Goal: Task Accomplishment & Management: Use online tool/utility

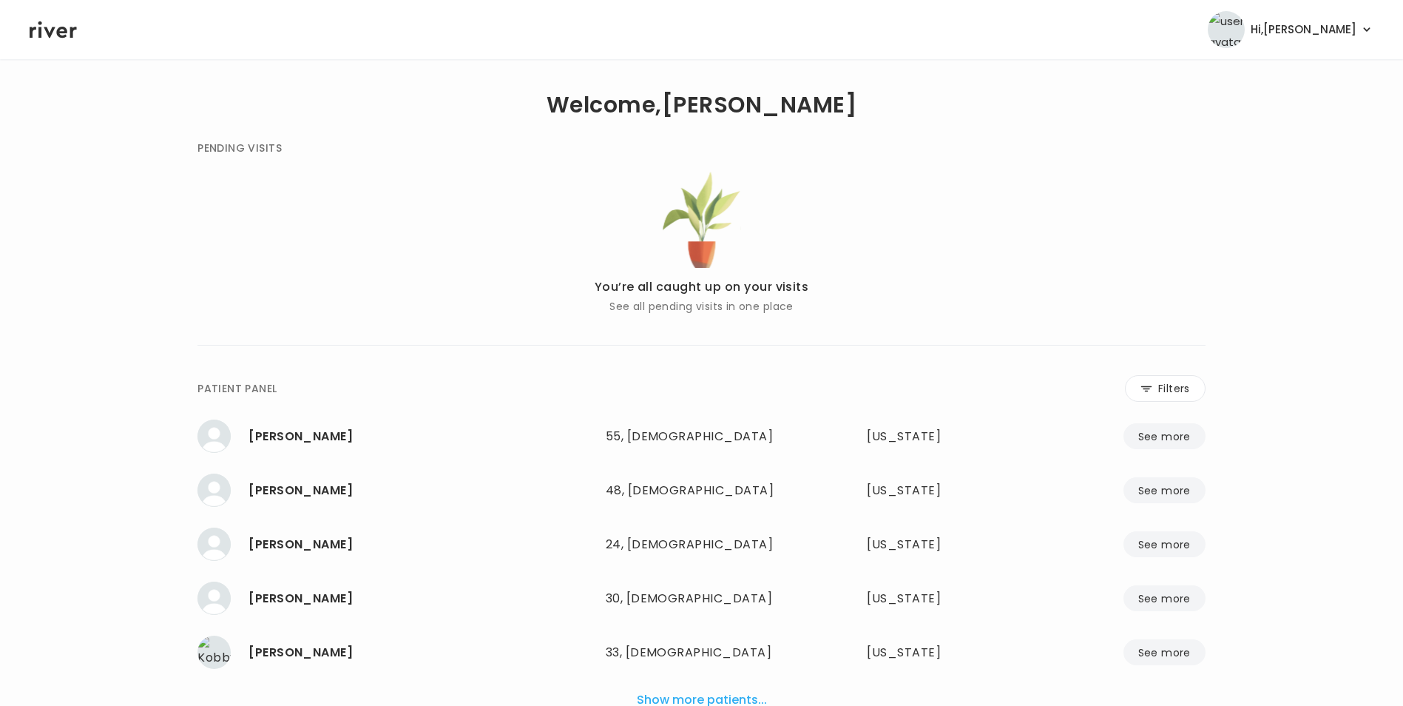
click at [1146, 386] on icon at bounding box center [1146, 388] width 12 height 13
click at [728, 382] on input "name" at bounding box center [657, 391] width 470 height 31
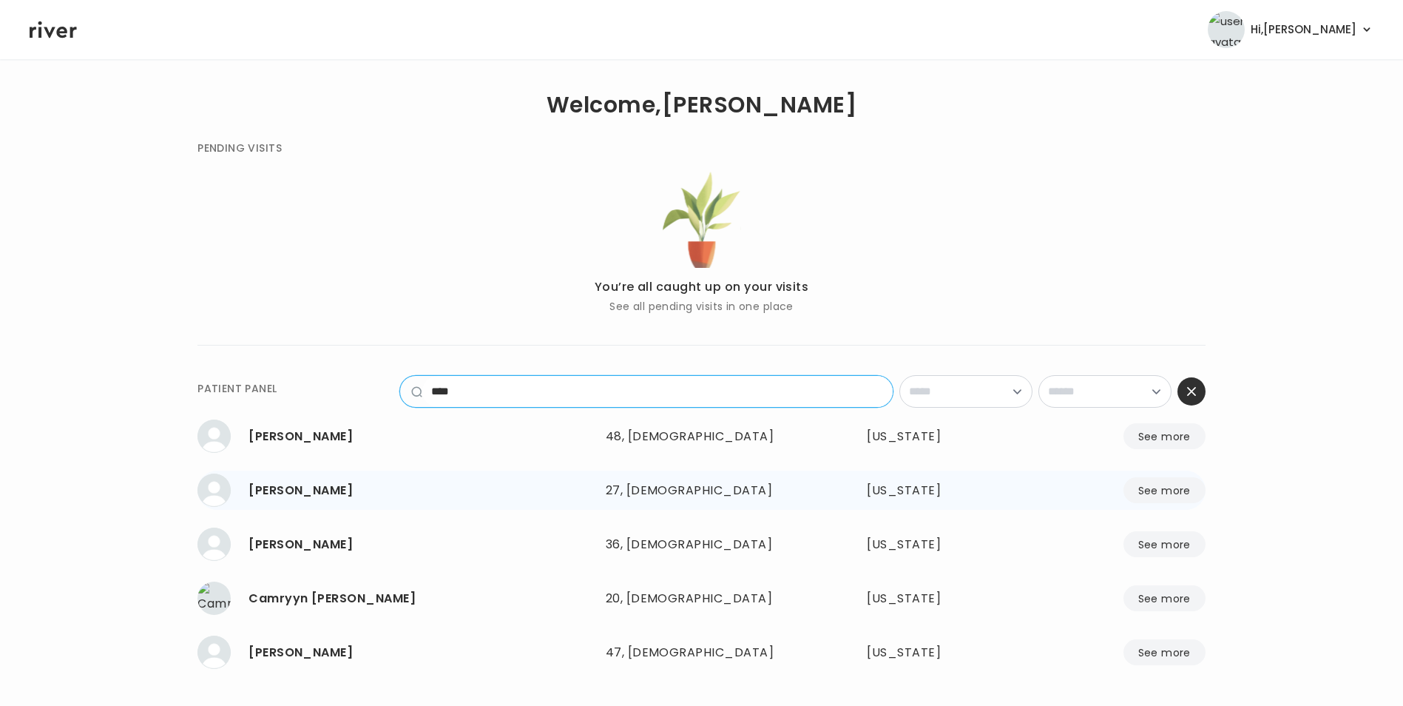
type input "****"
click at [1151, 485] on button "See more" at bounding box center [1164, 490] width 82 height 26
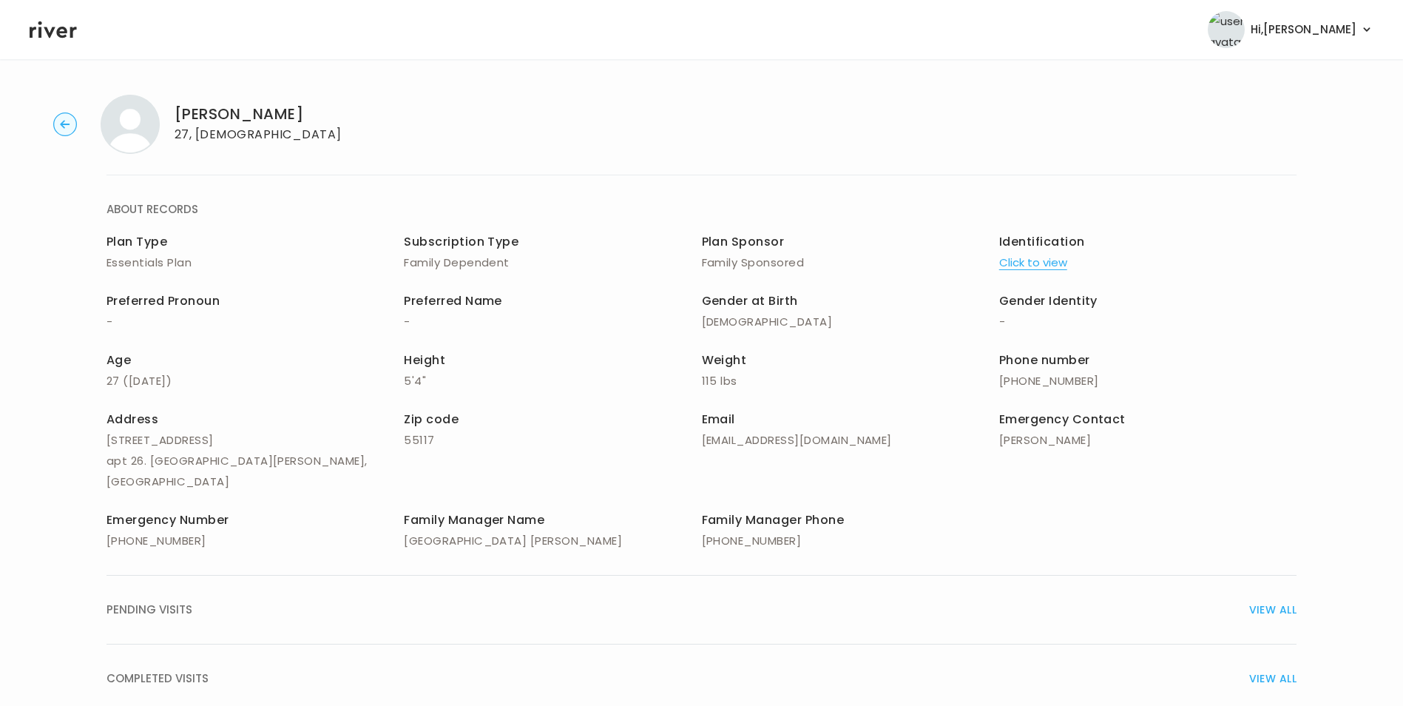
click at [1027, 257] on button "Click to view" at bounding box center [1033, 262] width 68 height 21
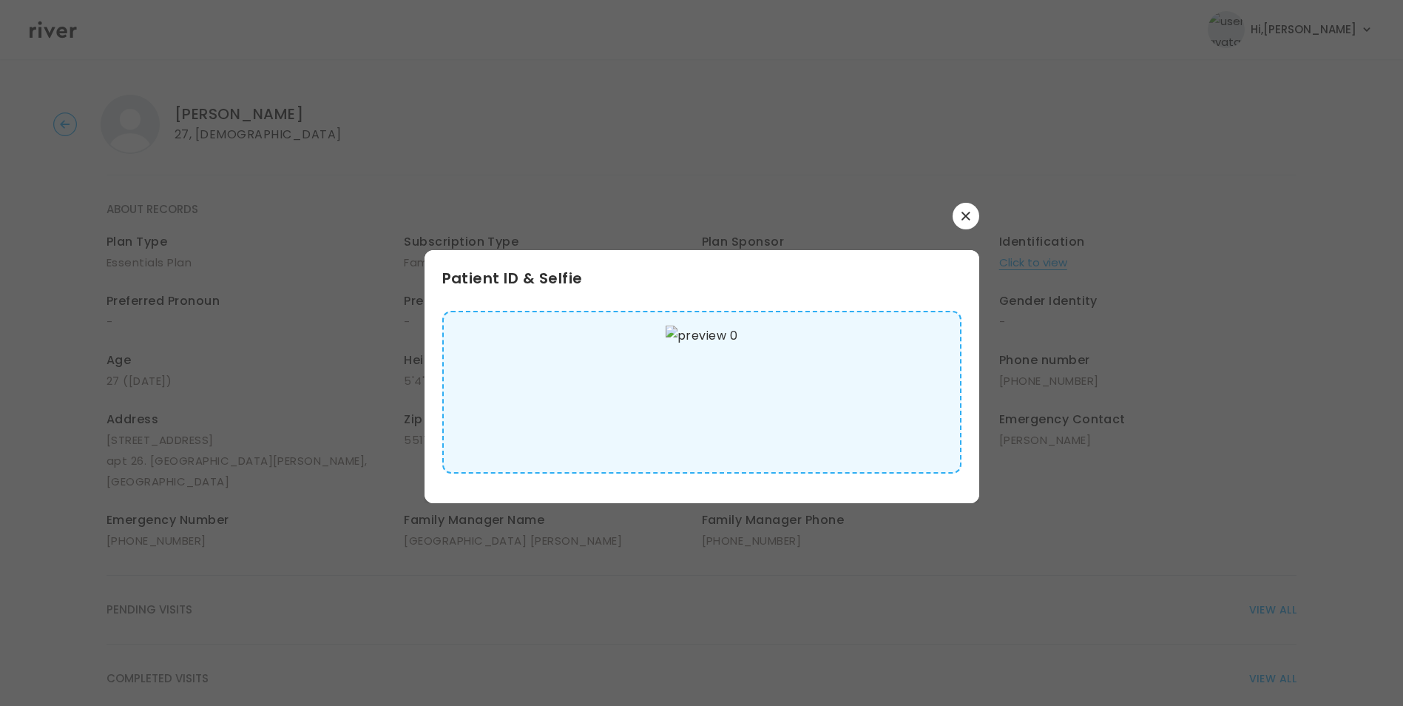
click at [968, 211] on button "button" at bounding box center [966, 216] width 27 height 27
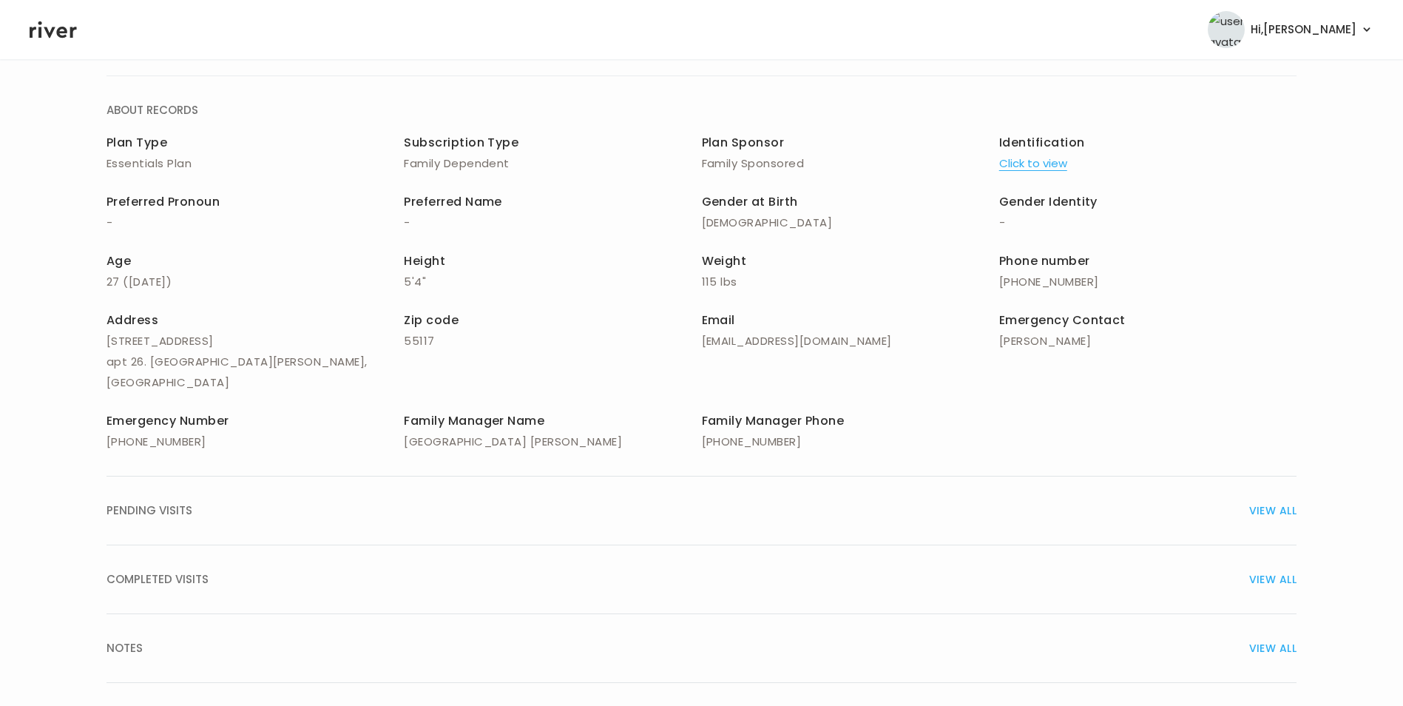
scroll to position [106, 0]
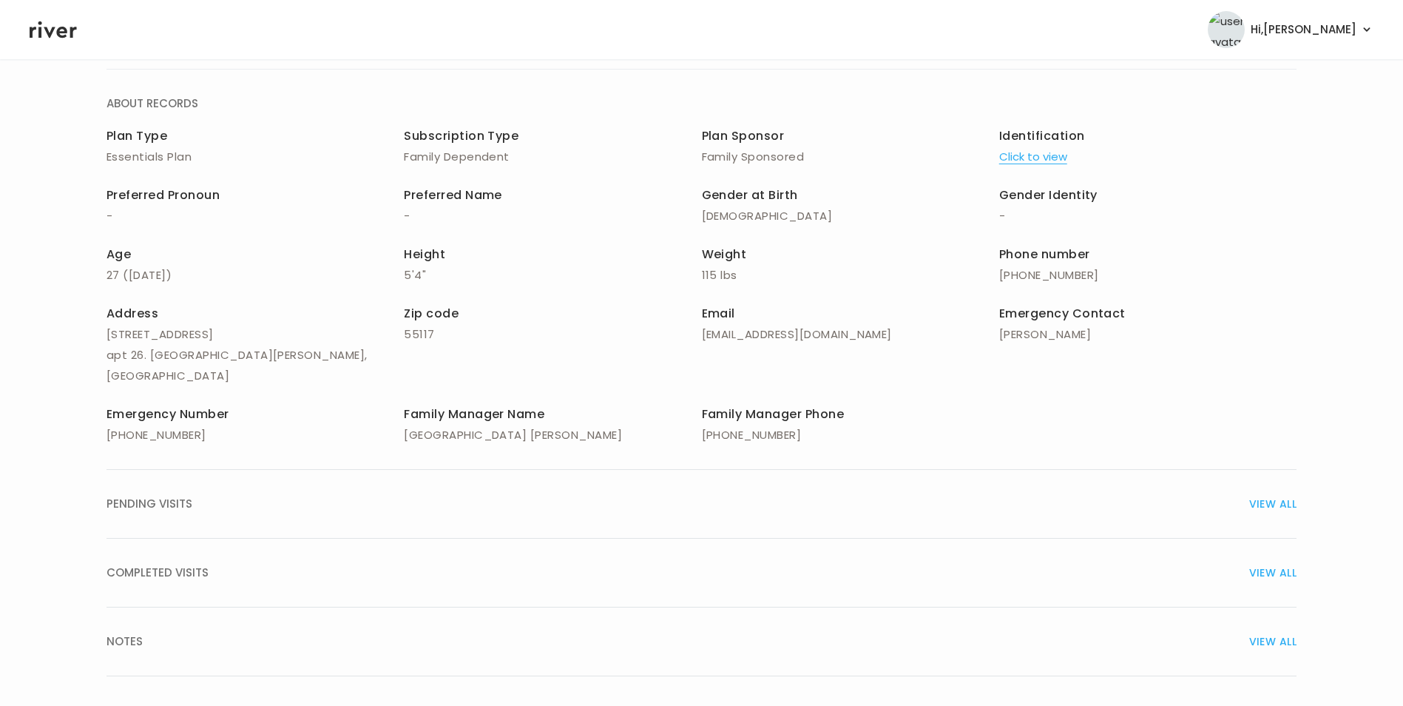
click at [1267, 493] on span "VIEW ALL" at bounding box center [1272, 503] width 47 height 21
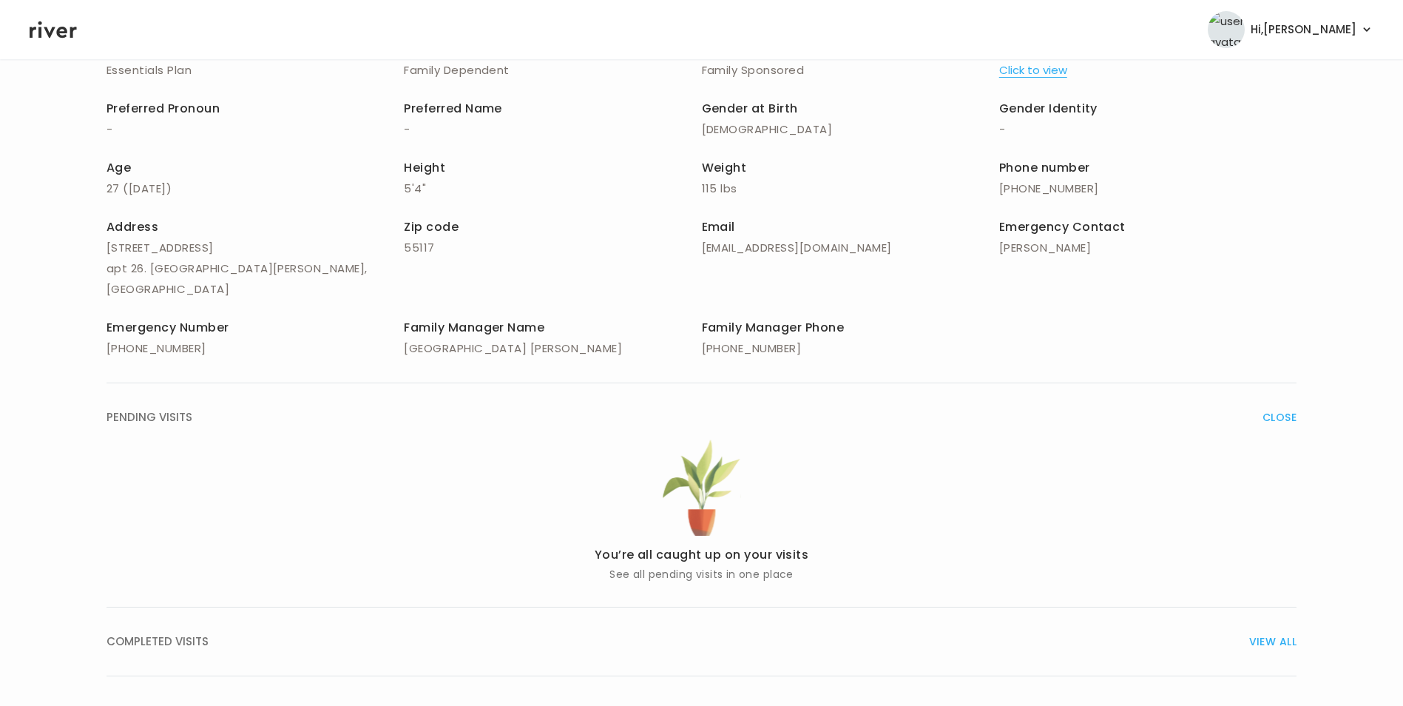
scroll to position [261, 0]
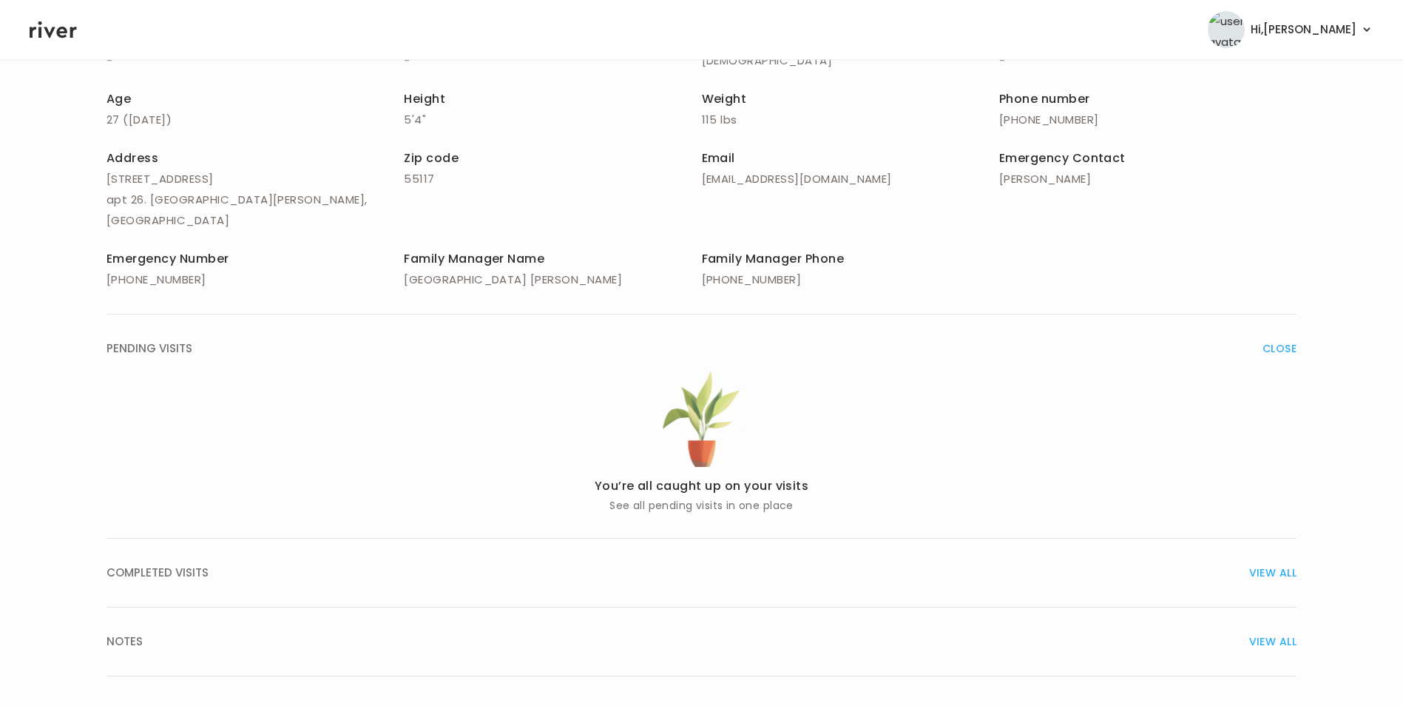
click at [1284, 562] on span "VIEW ALL" at bounding box center [1272, 572] width 47 height 21
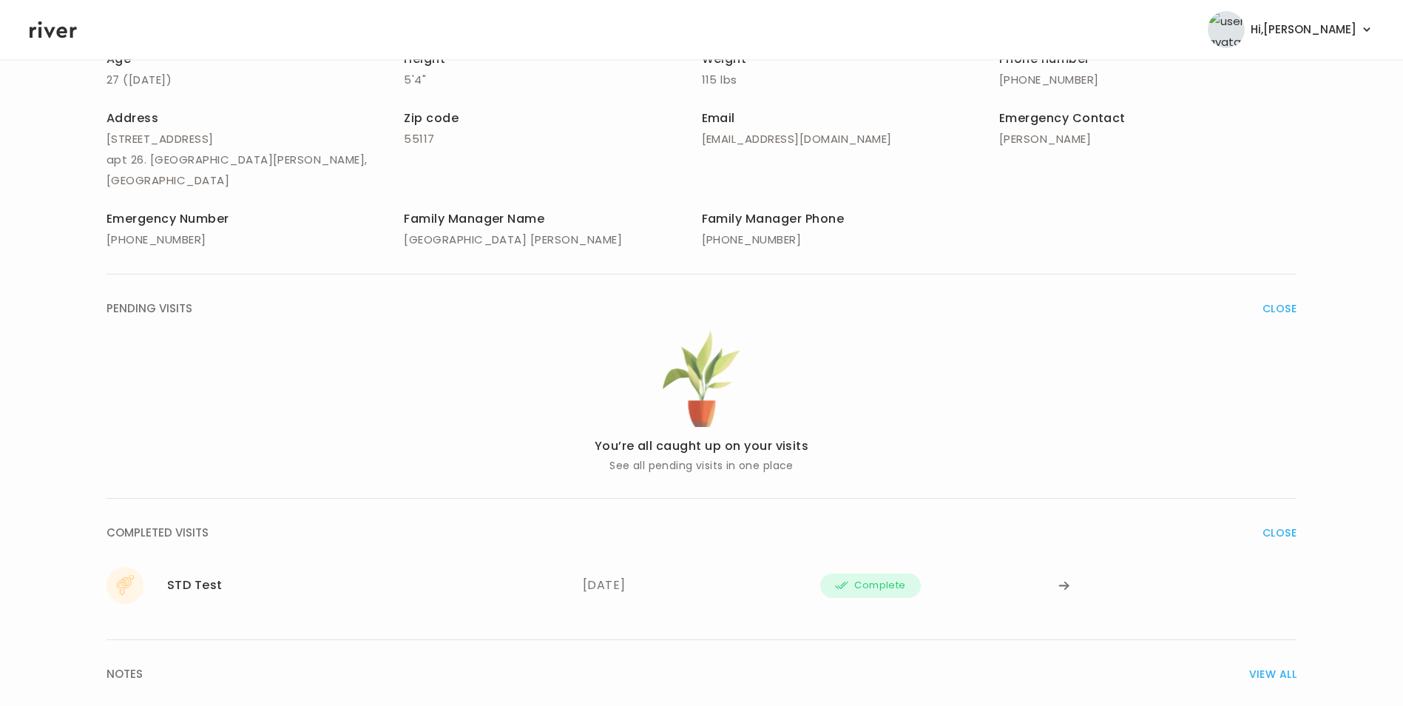
scroll to position [334, 0]
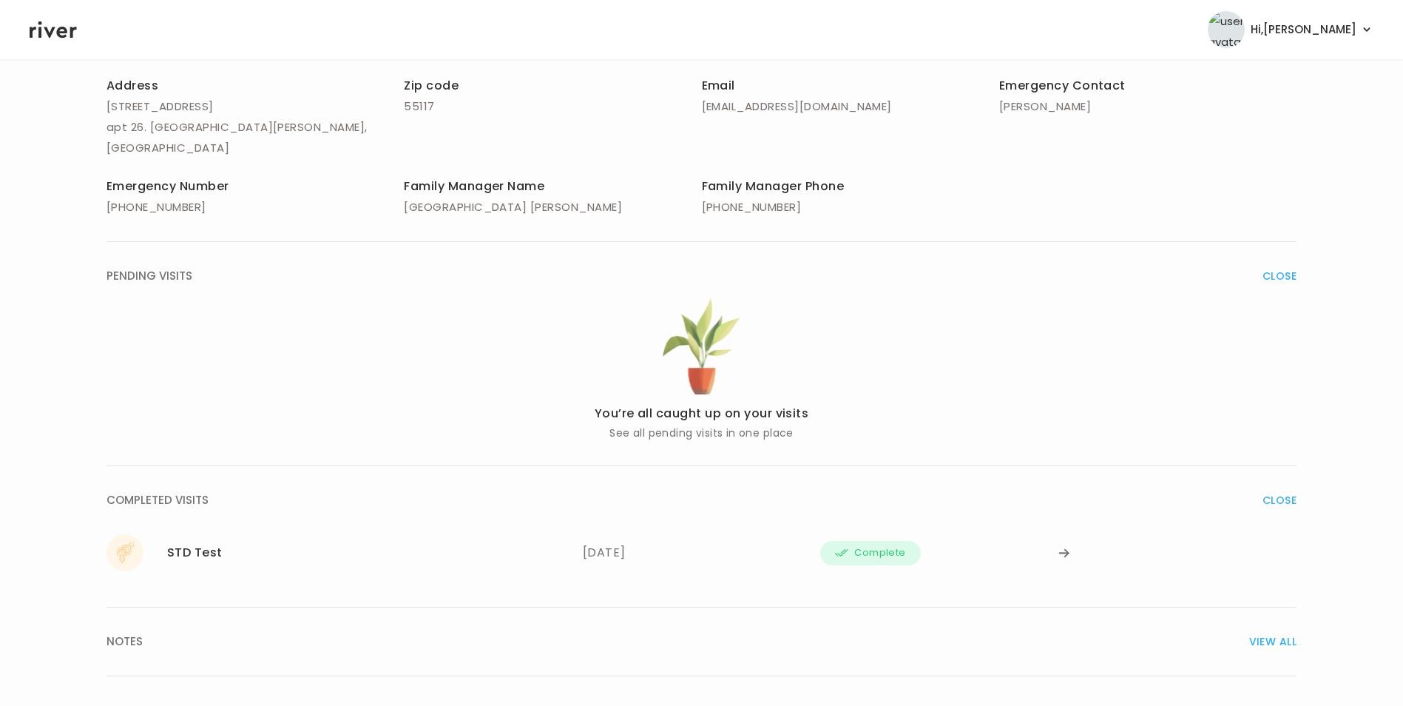
click at [1283, 631] on span "VIEW ALL" at bounding box center [1272, 641] width 47 height 21
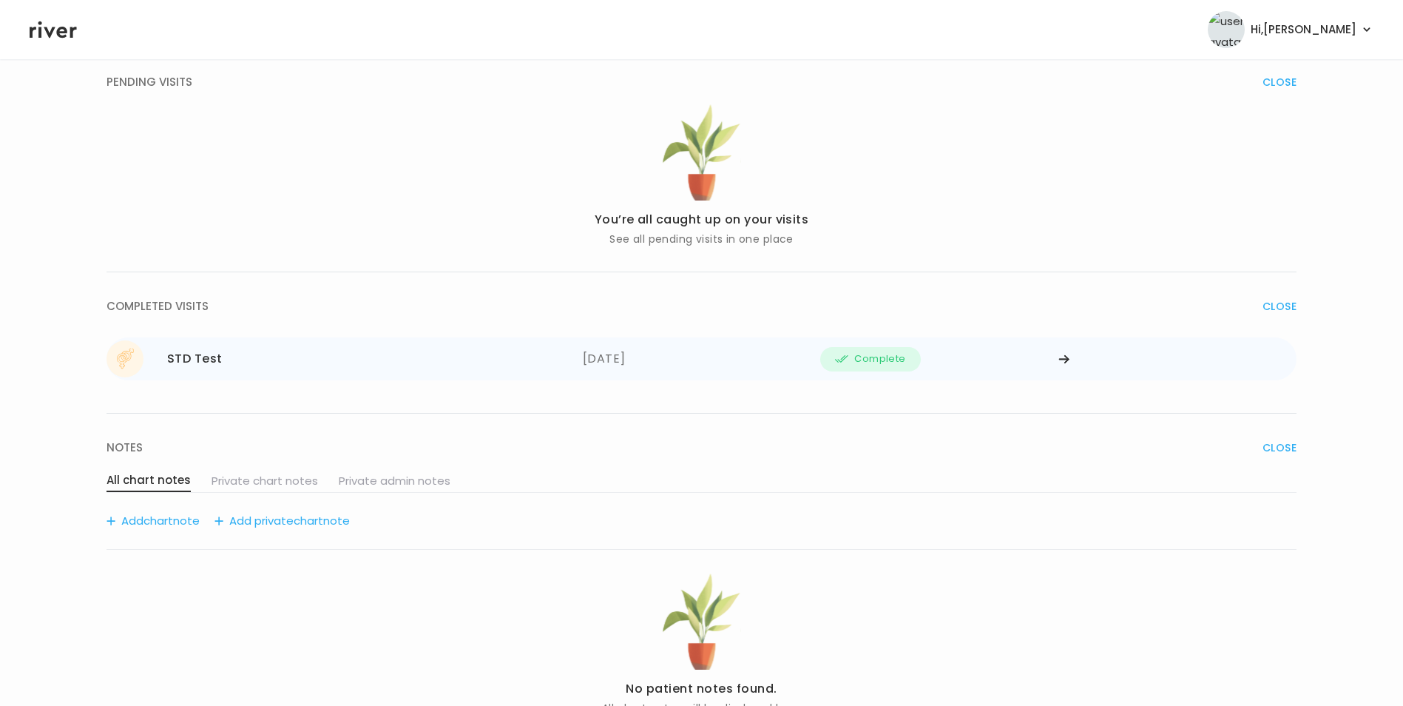
scroll to position [610, 0]
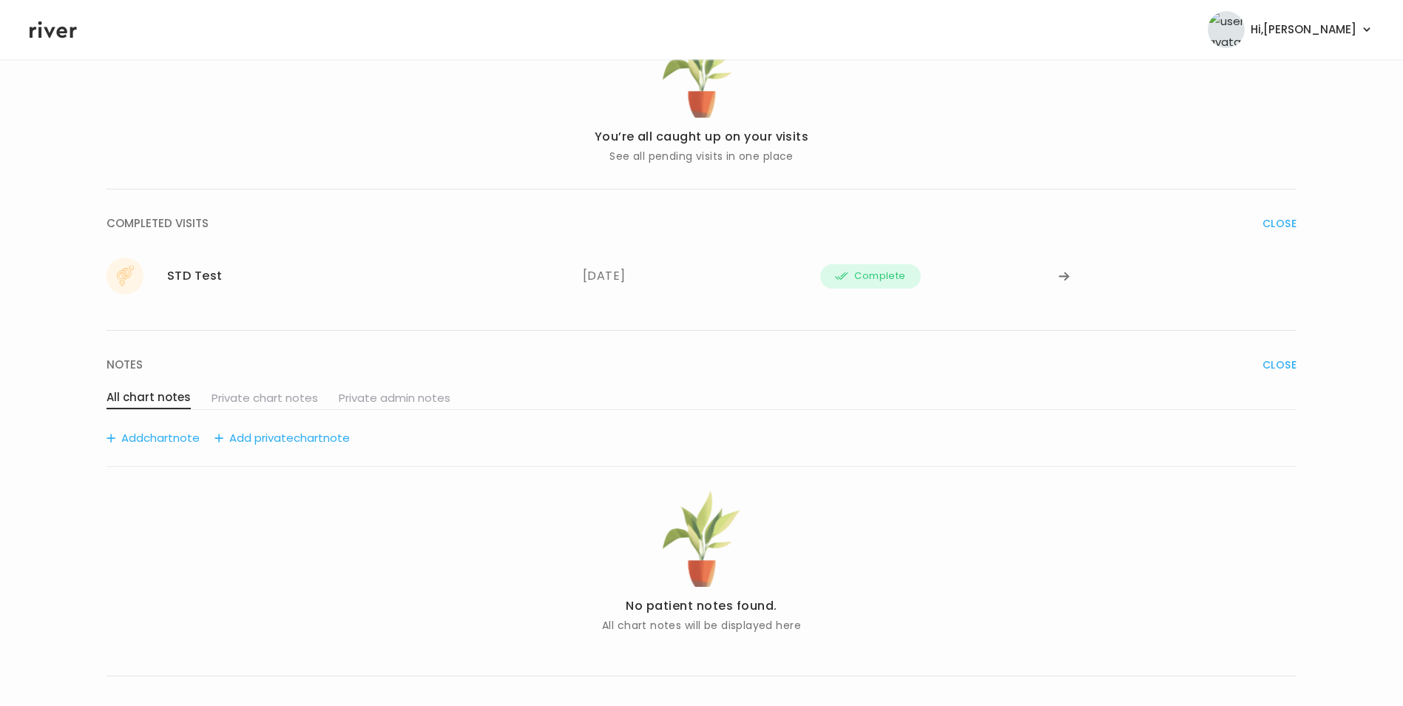
click at [150, 427] on span "chart" at bounding box center [158, 437] width 30 height 21
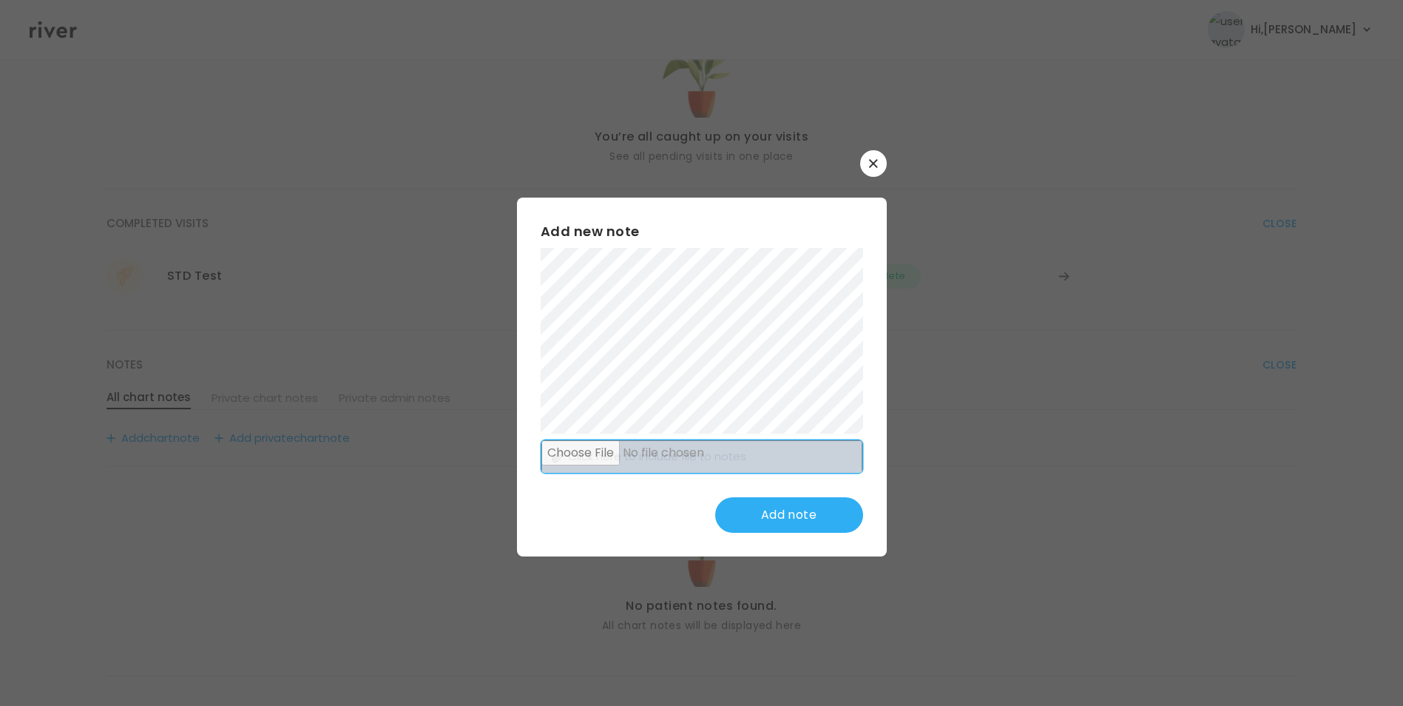
click at [722, 454] on input "file" at bounding box center [701, 457] width 321 height 34
type input "**********"
click at [801, 518] on button "Add note" at bounding box center [789, 514] width 148 height 35
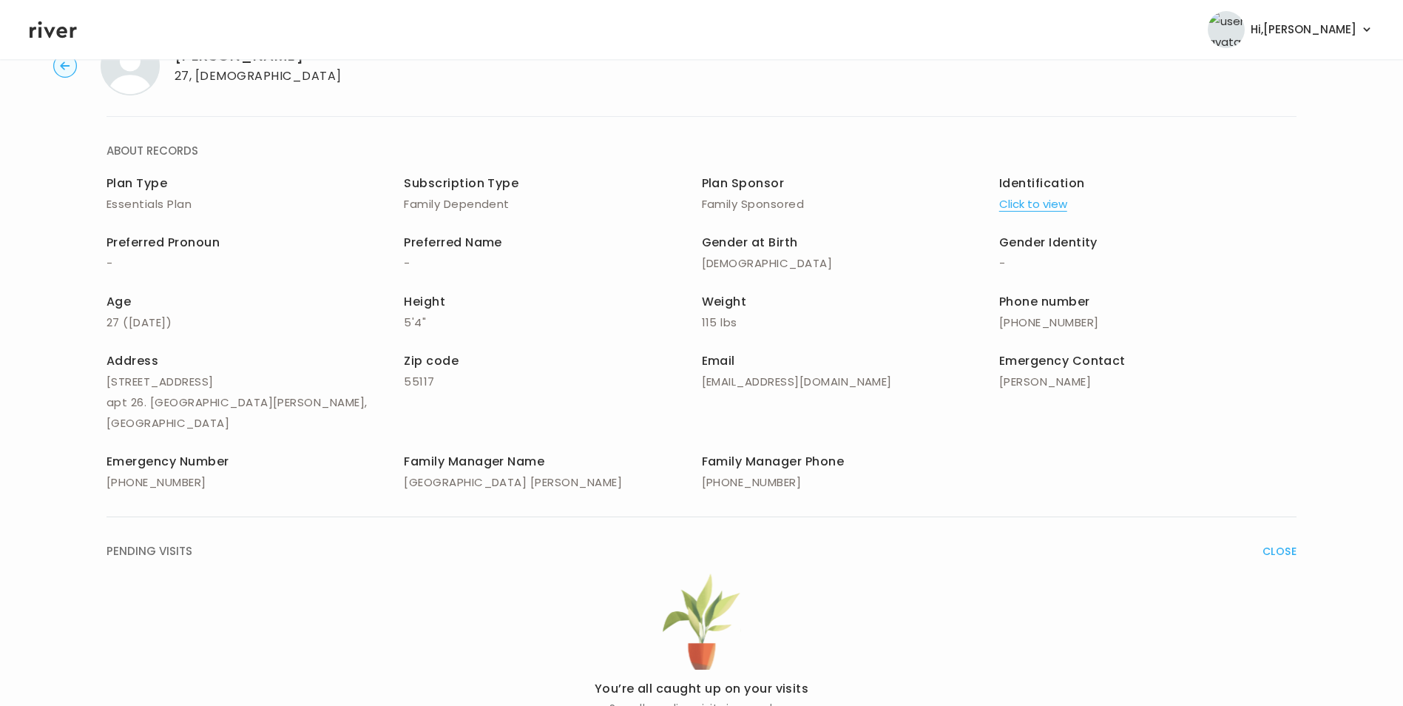
scroll to position [0, 0]
